Goal: Understand process/instructions: Learn how to perform a task or action

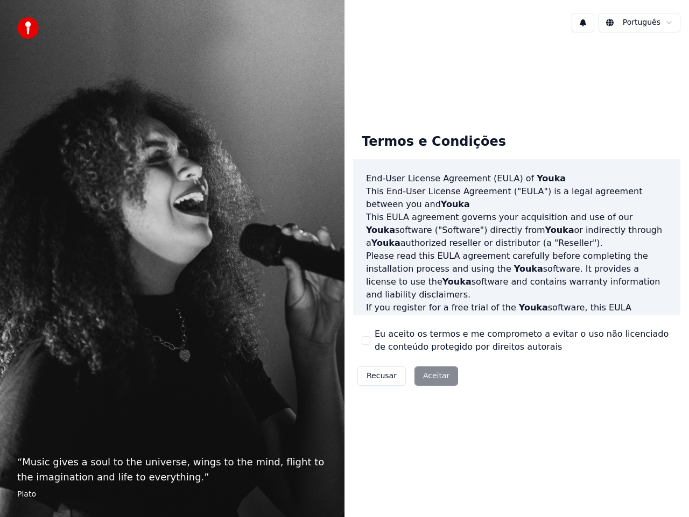
click at [429, 377] on div "Recusar Aceitar" at bounding box center [407, 376] width 109 height 28
click at [432, 375] on div "Recusar Aceitar" at bounding box center [407, 376] width 109 height 28
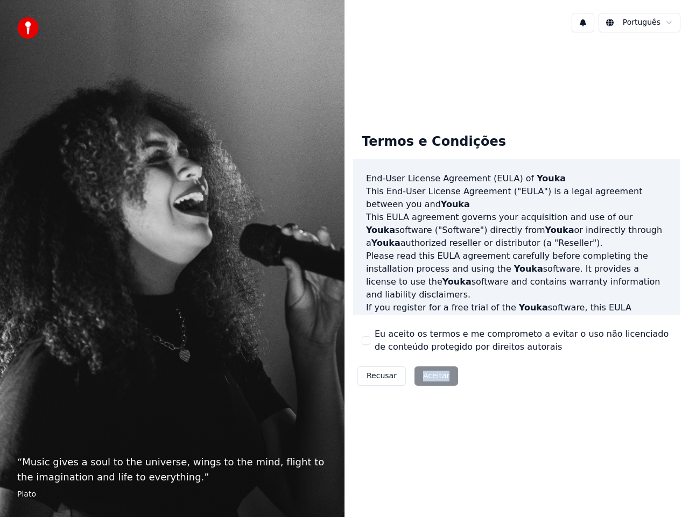
click at [436, 375] on div "Recusar Aceitar" at bounding box center [407, 376] width 109 height 28
click at [437, 375] on div "Recusar Aceitar" at bounding box center [407, 376] width 109 height 28
click at [432, 374] on div "Recusar Aceitar" at bounding box center [407, 376] width 109 height 28
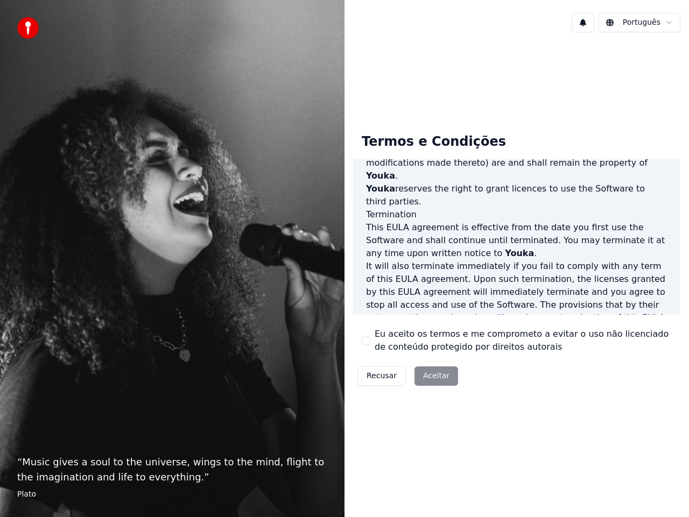
scroll to position [735, 0]
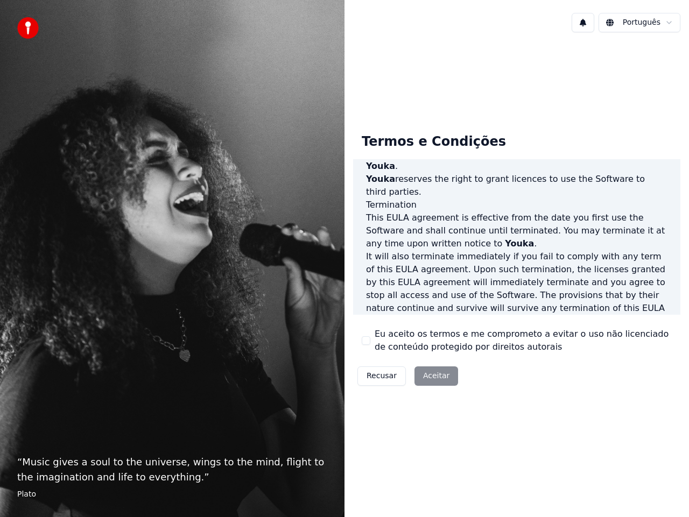
click at [432, 377] on div "Recusar Aceitar" at bounding box center [407, 376] width 109 height 28
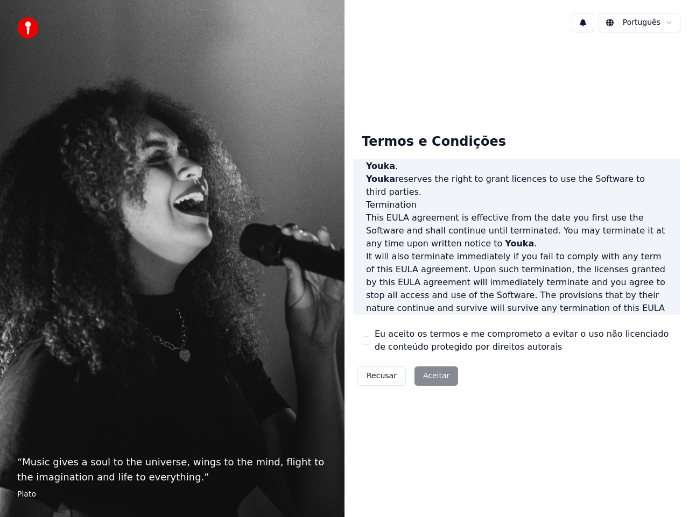
click at [68, 240] on div "“ Music gives a soul to the universe, wings to the mind, flight to the imaginat…" at bounding box center [172, 258] width 344 height 517
click at [25, 25] on img at bounding box center [28, 28] width 22 height 22
click at [25, 24] on img at bounding box center [28, 28] width 22 height 22
click at [253, 330] on div "“ Music gives a soul to the universe, wings to the mind, flight to the imaginat…" at bounding box center [172, 258] width 344 height 517
click at [386, 377] on button "Recusar" at bounding box center [381, 375] width 48 height 19
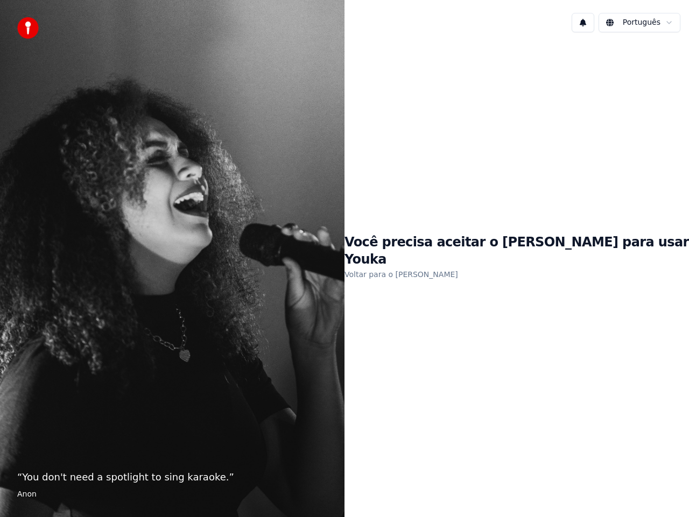
click at [115, 479] on p "“ You don't need a spotlight to sing karaoke. ”" at bounding box center [172, 477] width 310 height 15
click at [198, 478] on p "“ You don't need a spotlight to sing karaoke. ”" at bounding box center [172, 477] width 310 height 15
click at [1, 19] on div "“ You don't need a spotlight to sing karaoke. ” [PERSON_NAME]" at bounding box center [172, 258] width 344 height 517
click at [27, 27] on img at bounding box center [28, 28] width 22 height 22
click at [458, 257] on h1 "Você precisa aceitar o [PERSON_NAME] para usar Youka" at bounding box center [516, 251] width 344 height 34
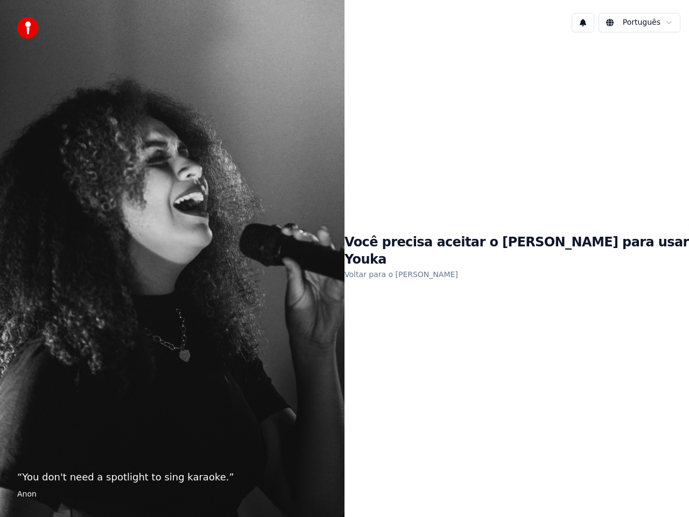
click at [435, 266] on link "Voltar para o [PERSON_NAME]" at bounding box center [401, 274] width 114 height 17
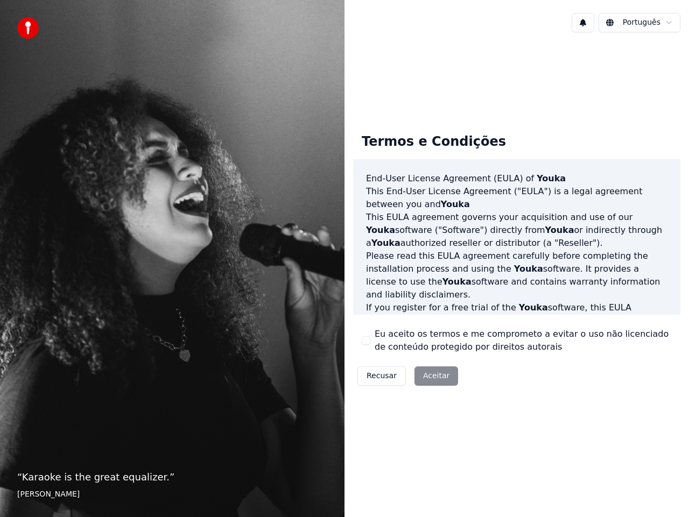
click at [434, 375] on div "Recusar Aceitar" at bounding box center [407, 376] width 109 height 28
click at [432, 378] on div "Recusar Aceitar" at bounding box center [407, 376] width 109 height 28
click at [436, 375] on div "Recusar Aceitar" at bounding box center [407, 376] width 109 height 28
click at [436, 374] on div "Recusar Aceitar" at bounding box center [407, 376] width 109 height 28
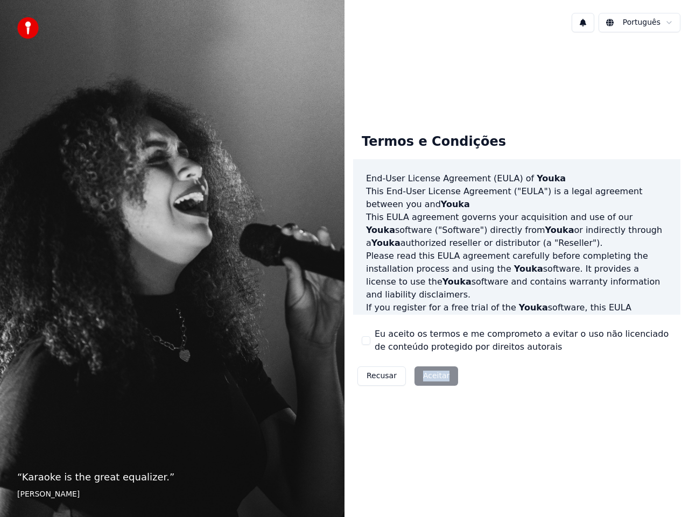
click at [436, 374] on div "Recusar Aceitar" at bounding box center [407, 376] width 109 height 28
click at [436, 373] on div "Recusar Aceitar" at bounding box center [407, 376] width 109 height 28
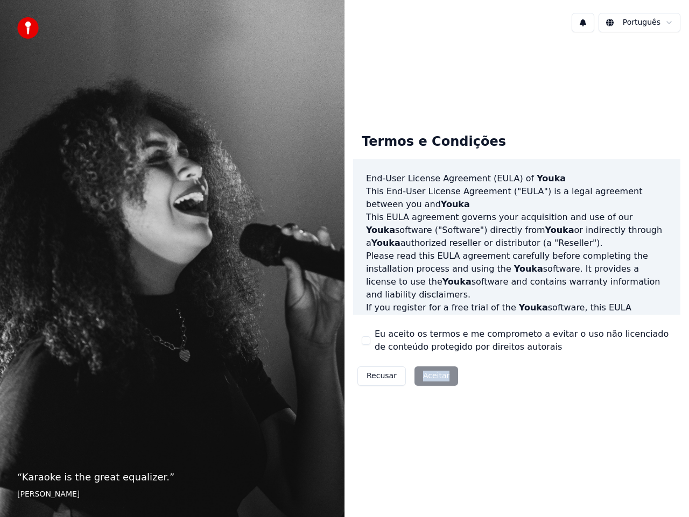
click at [436, 373] on div "Recusar Aceitar" at bounding box center [407, 376] width 109 height 28
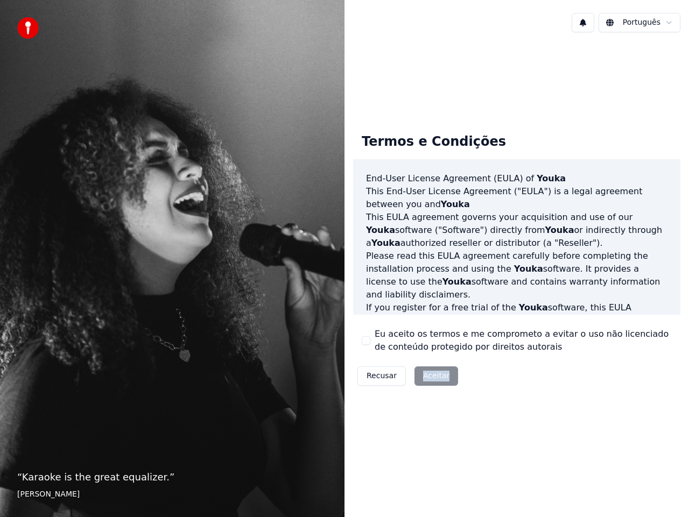
click at [436, 373] on div "Recusar Aceitar" at bounding box center [407, 376] width 109 height 28
click at [30, 29] on img at bounding box center [28, 28] width 22 height 22
click at [109, 477] on p "“ Karaoke is the great equalizer. ”" at bounding box center [172, 477] width 310 height 15
click at [154, 471] on p "“ Karaoke is the great equalizer. ”" at bounding box center [172, 477] width 310 height 15
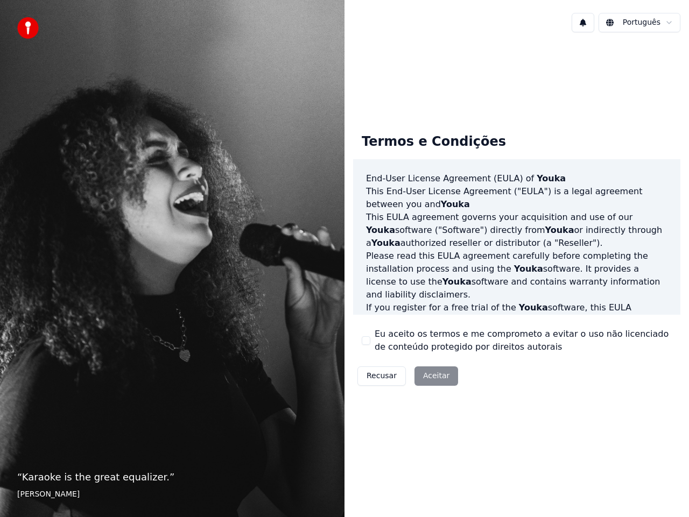
click at [437, 373] on div "Recusar Aceitar" at bounding box center [407, 376] width 109 height 28
click at [437, 372] on div "Recusar Aceitar" at bounding box center [407, 376] width 109 height 28
click at [436, 371] on div "Recusar Aceitar" at bounding box center [407, 376] width 109 height 28
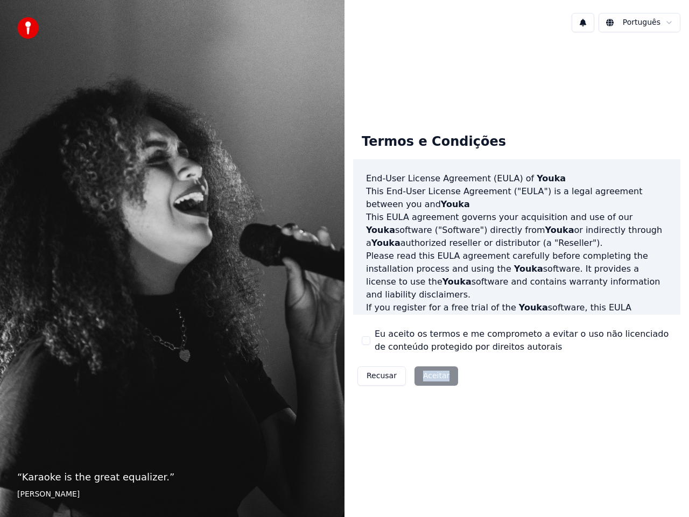
click at [436, 371] on div "Recusar Aceitar" at bounding box center [407, 376] width 109 height 28
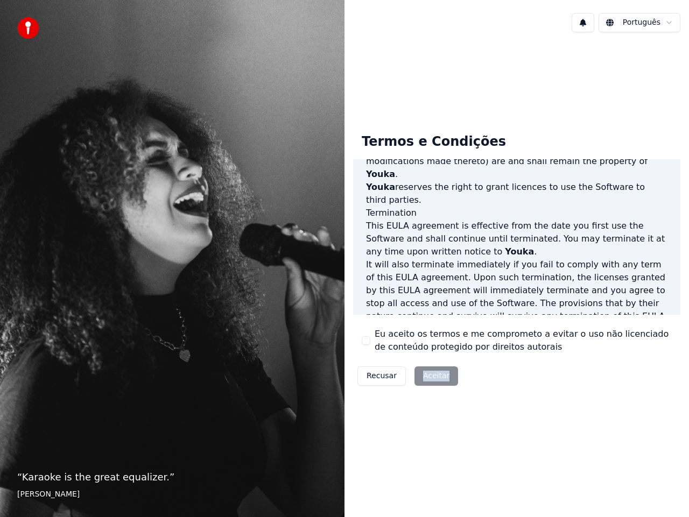
scroll to position [735, 0]
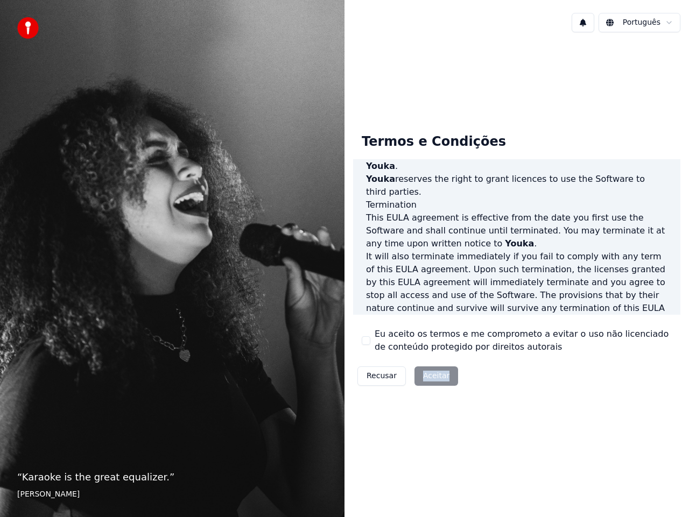
click at [430, 375] on div "Recusar Aceitar" at bounding box center [407, 376] width 109 height 28
click at [429, 370] on div "Recusar Aceitar" at bounding box center [407, 376] width 109 height 28
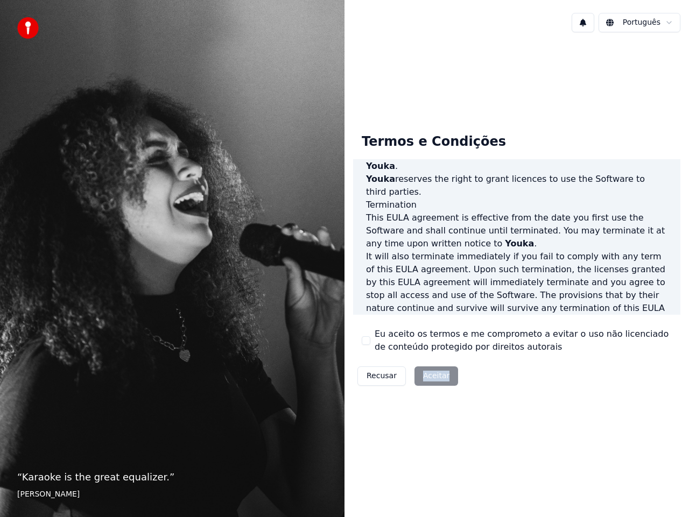
click at [429, 370] on div "Recusar Aceitar" at bounding box center [407, 376] width 109 height 28
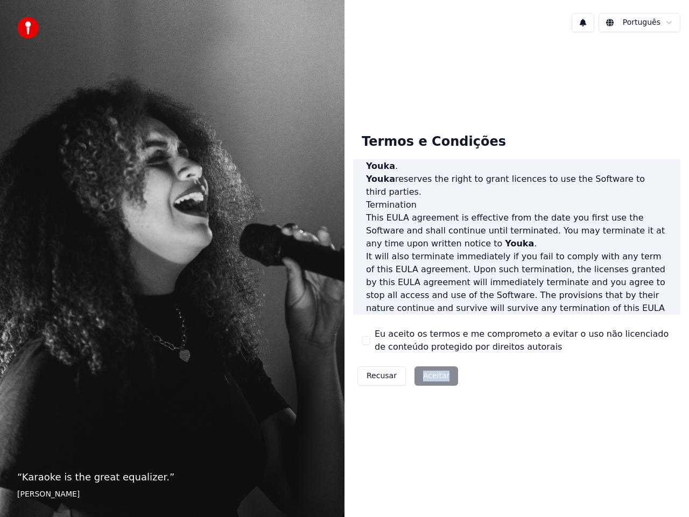
click at [429, 371] on div "Recusar Aceitar" at bounding box center [407, 376] width 109 height 28
click at [429, 372] on div "Recusar Aceitar" at bounding box center [407, 376] width 109 height 28
